Goal: Information Seeking & Learning: Learn about a topic

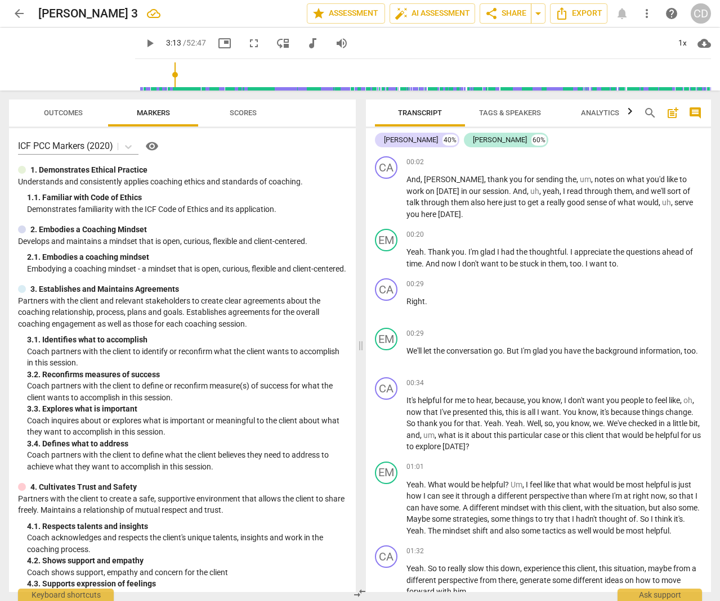
scroll to position [788, 0]
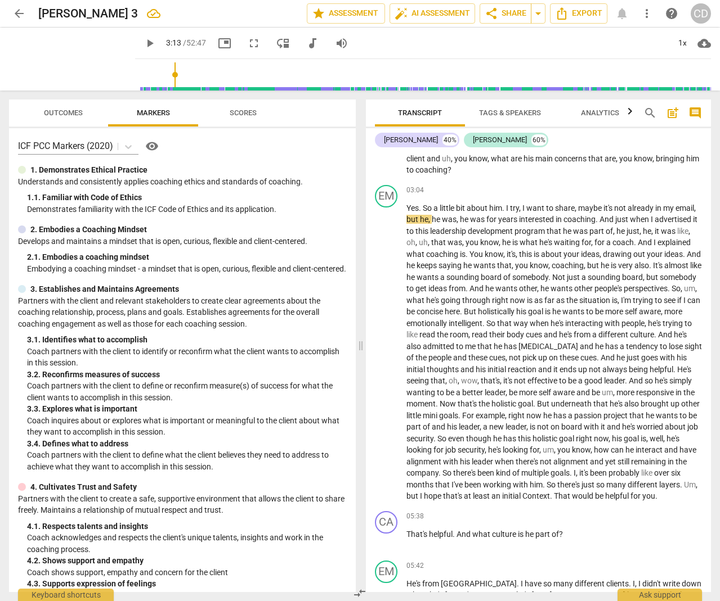
click at [143, 43] on span "play_arrow" at bounding box center [150, 44] width 14 height 14
click at [143, 37] on span "pause" at bounding box center [150, 44] width 14 height 14
click at [143, 43] on span "play_arrow" at bounding box center [150, 44] width 14 height 14
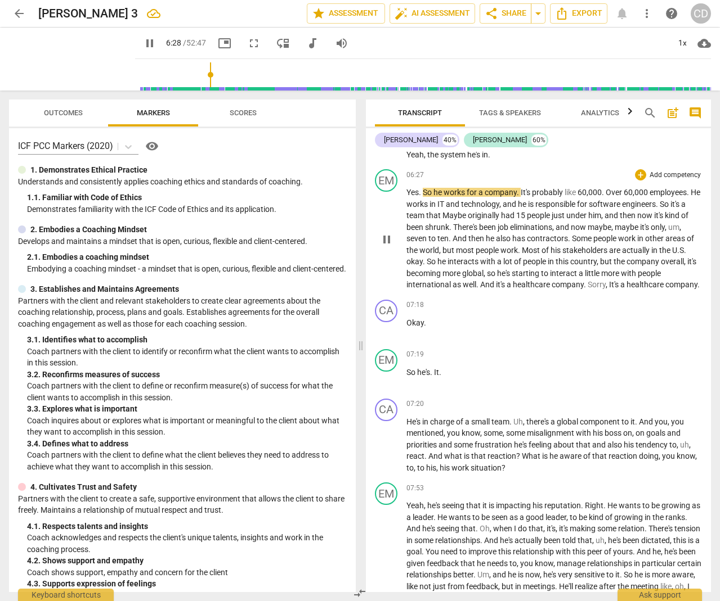
scroll to position [1353, 0]
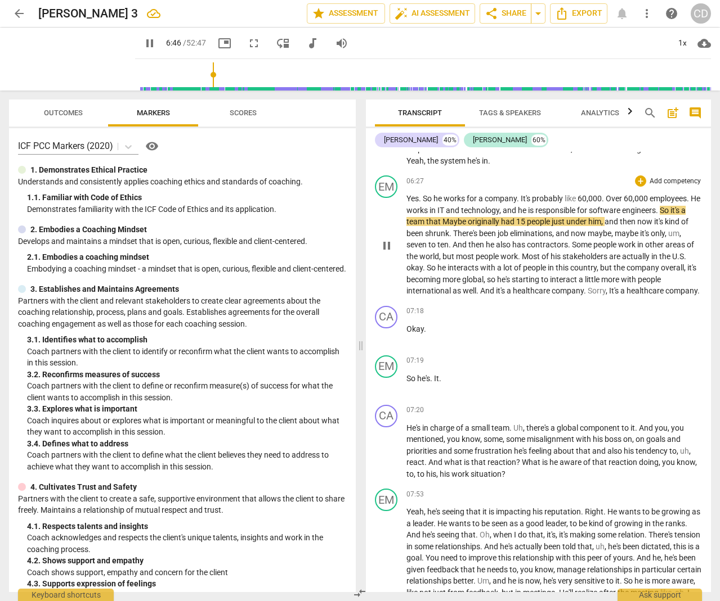
click at [452, 217] on span "Maybe" at bounding box center [454, 221] width 25 height 9
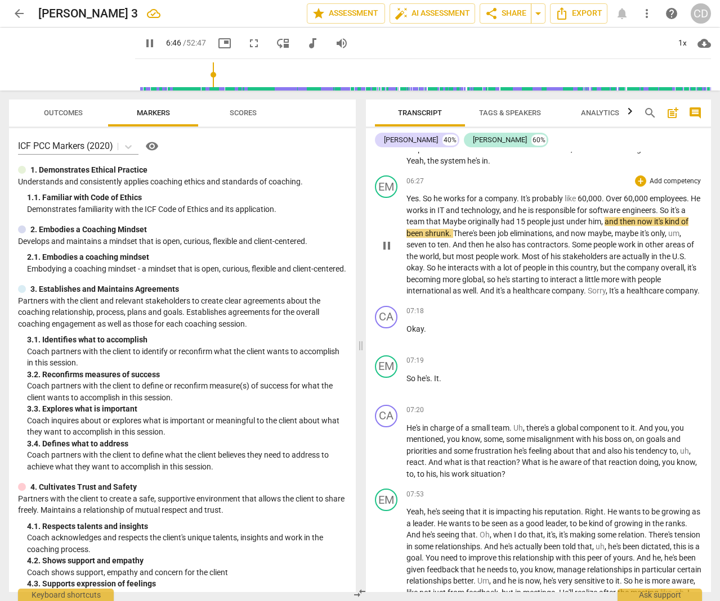
type input "407"
click at [527, 252] on span "Most" at bounding box center [532, 256] width 20 height 9
click at [520, 252] on span ". m" at bounding box center [523, 256] width 11 height 9
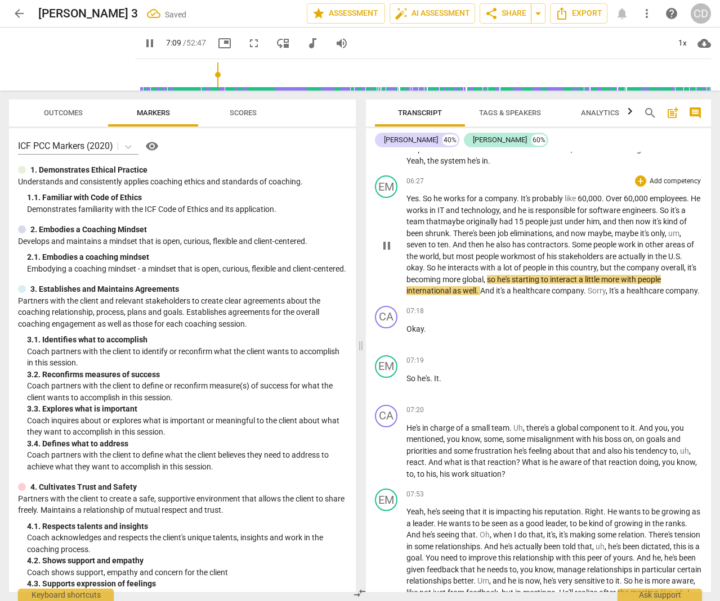
click at [594, 263] on span "country" at bounding box center [583, 267] width 26 height 9
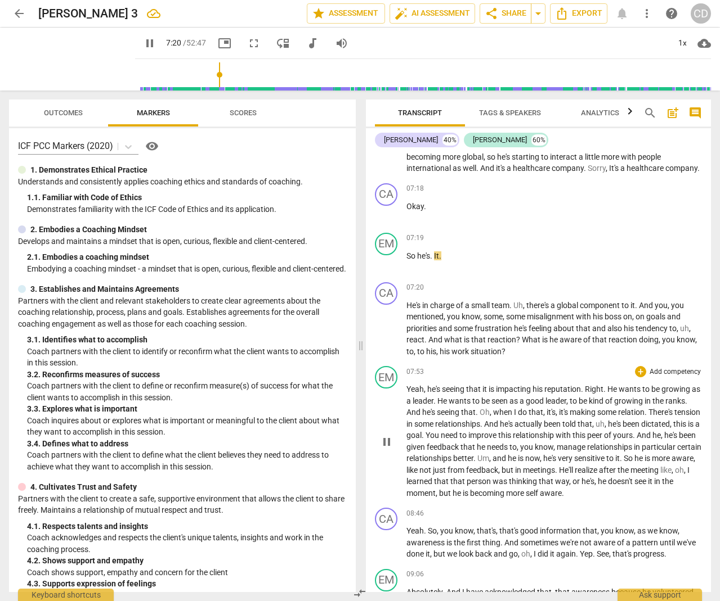
scroll to position [1445, 0]
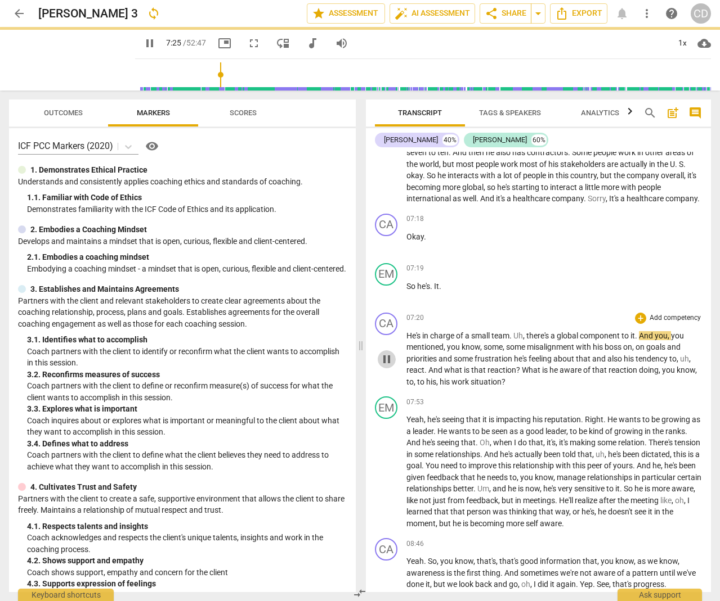
click at [386, 353] on span "pause" at bounding box center [387, 360] width 14 height 14
type input "446"
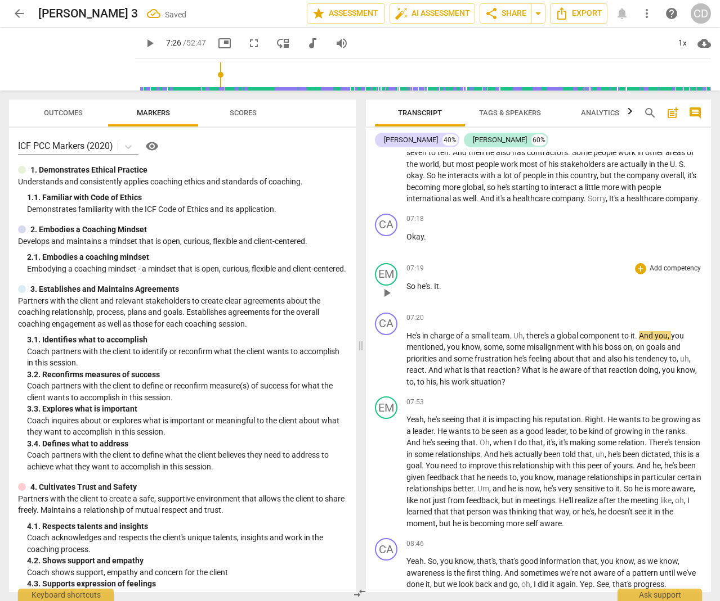
click at [403, 286] on div "play_arrow pause" at bounding box center [391, 293] width 29 height 15
click at [407, 282] on span "So" at bounding box center [411, 286] width 11 height 9
drag, startPoint x: 406, startPoint y: 263, endPoint x: 444, endPoint y: 264, distance: 38.8
click at [444, 264] on div "EM play_arrow pause 07:19 + Add competency keyboard_arrow_right So he's . It ." at bounding box center [538, 284] width 345 height 50
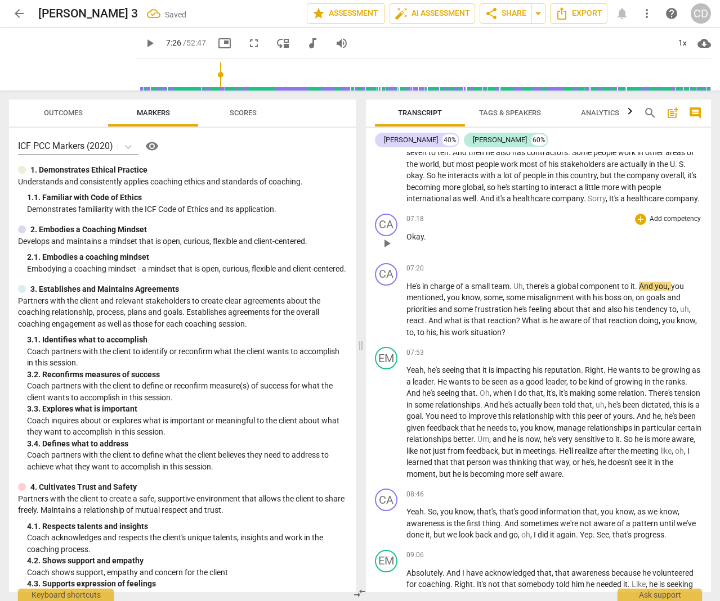
click at [442, 231] on p "Okay ." at bounding box center [554, 237] width 296 height 12
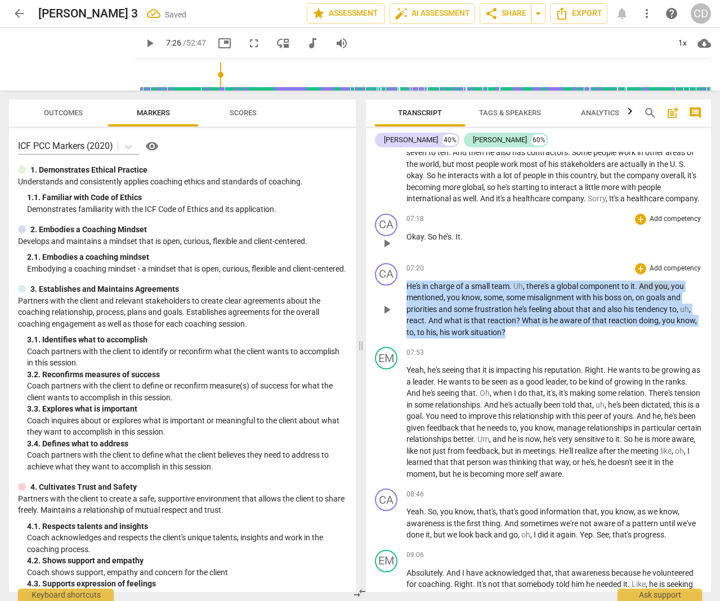
drag, startPoint x: 407, startPoint y: 263, endPoint x: 520, endPoint y: 309, distance: 121.6
click at [520, 309] on p "He's in charge of a small team . Uh , there's a global component to it . And yo…" at bounding box center [554, 310] width 296 height 58
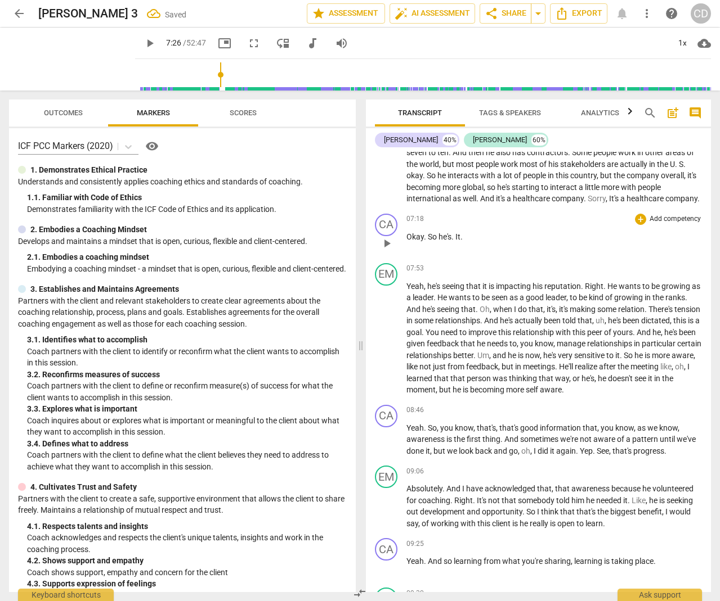
click at [479, 231] on p "Okay . So he's . It ." at bounding box center [554, 237] width 296 height 12
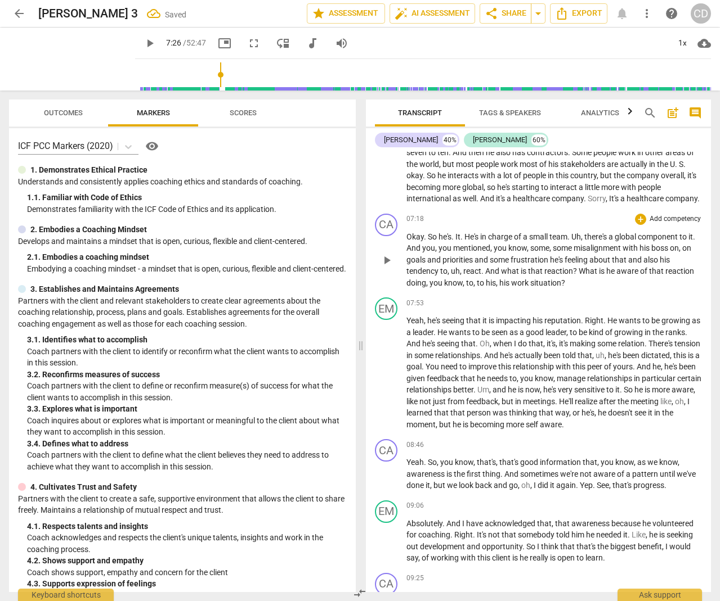
click at [420, 232] on span "Okay" at bounding box center [414, 236] width 17 height 9
click at [412, 232] on span "Okay" at bounding box center [414, 236] width 17 height 9
click at [460, 232] on span "It" at bounding box center [457, 236] width 5 height 9
click at [461, 249] on span ". He's in charge of a small team. Uh, there's a global component to it. And you…" at bounding box center [551, 259] width 290 height 55
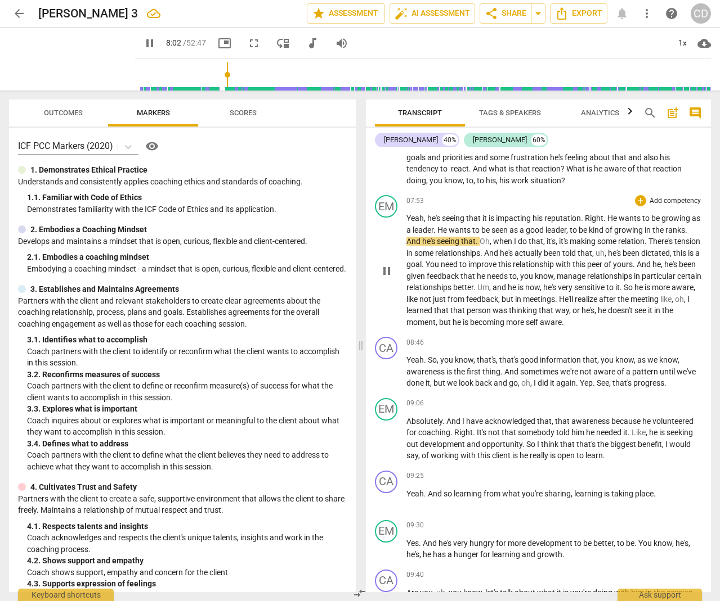
scroll to position [1549, 0]
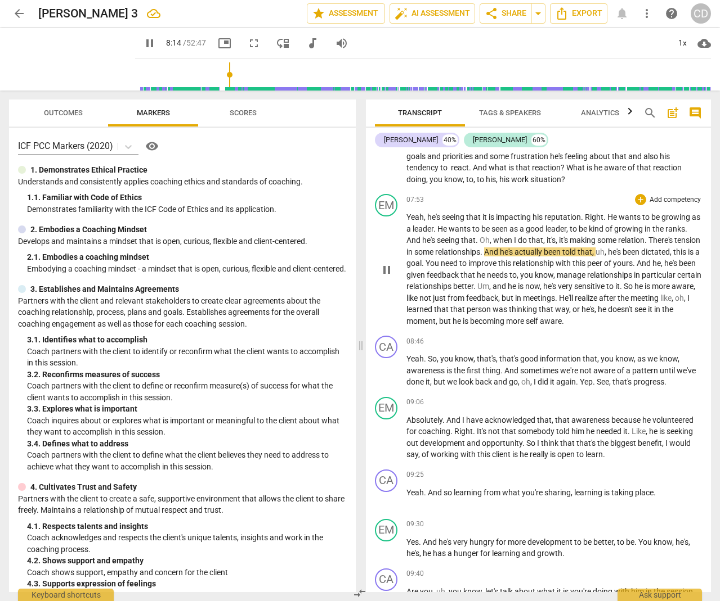
click at [648, 236] on span "." at bounding box center [646, 240] width 4 height 9
type input "497"
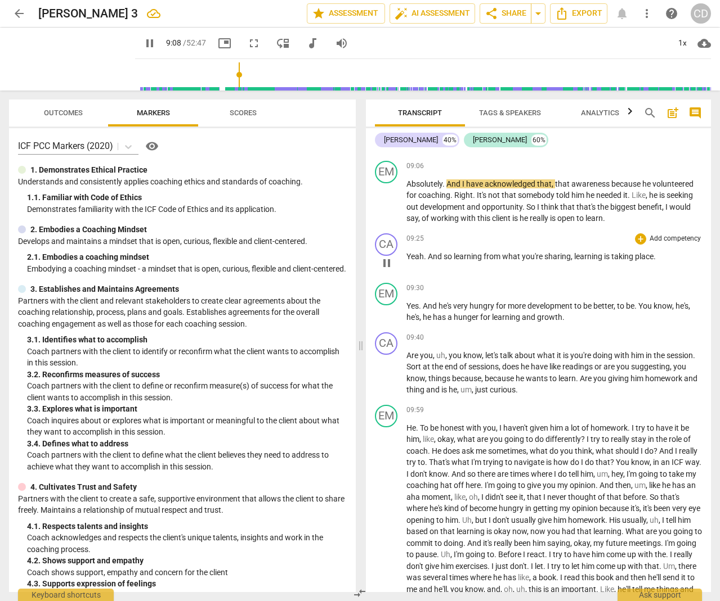
scroll to position [1768, 0]
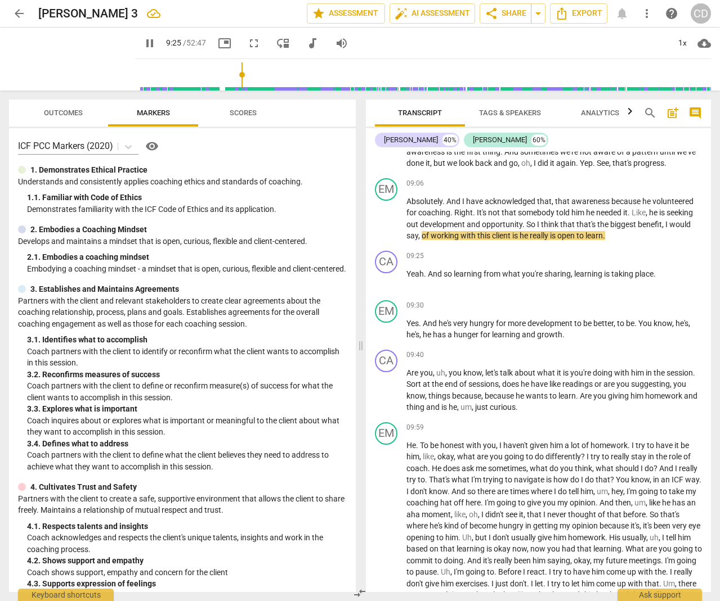
click at [143, 43] on span "pause" at bounding box center [150, 44] width 14 height 14
type input "565"
